Goal: Information Seeking & Learning: Find specific fact

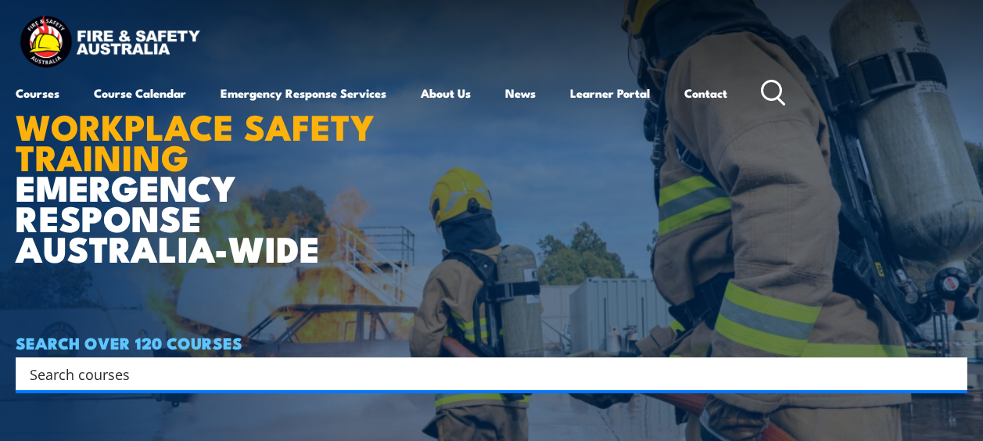
click at [776, 86] on icon at bounding box center [773, 93] width 25 height 26
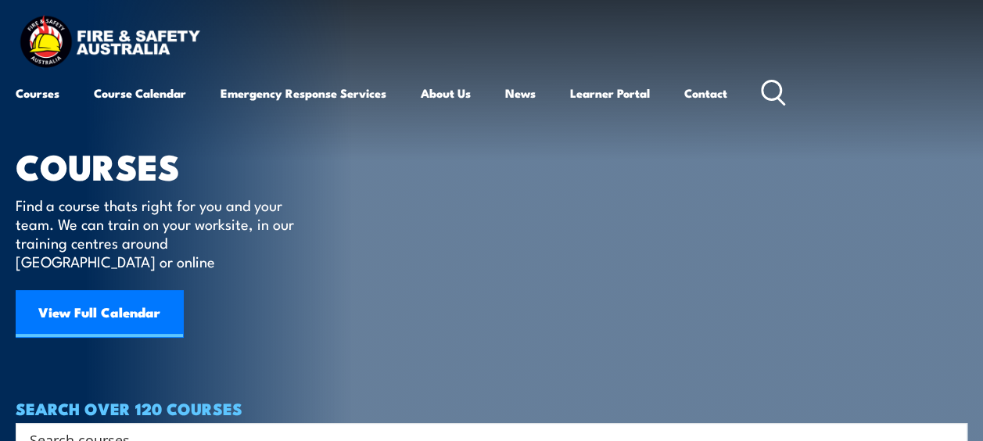
click at [776, 86] on icon at bounding box center [773, 93] width 25 height 26
click at [770, 89] on icon at bounding box center [773, 93] width 25 height 26
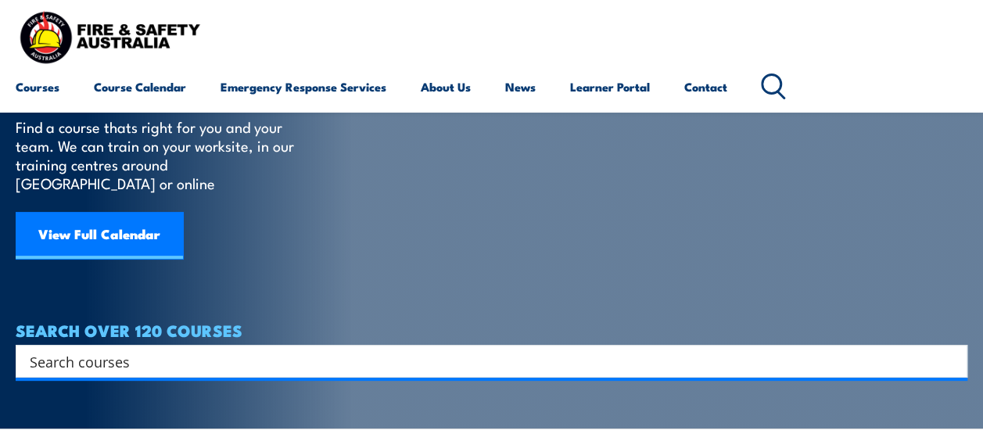
scroll to position [75, 0]
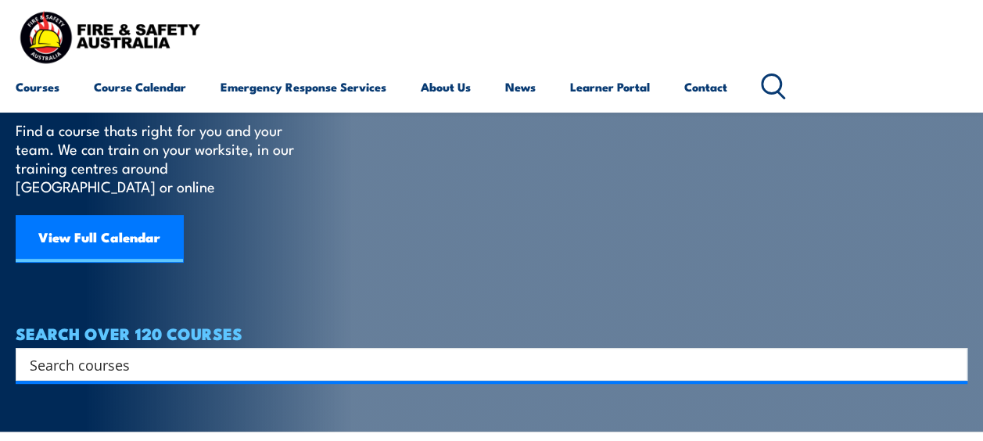
click at [407, 348] on div "Search" at bounding box center [492, 364] width 952 height 33
click at [315, 353] on input "Search input" at bounding box center [481, 364] width 903 height 23
type input "BARREL AND LOCK KEY"
